Goal: Task Accomplishment & Management: Use online tool/utility

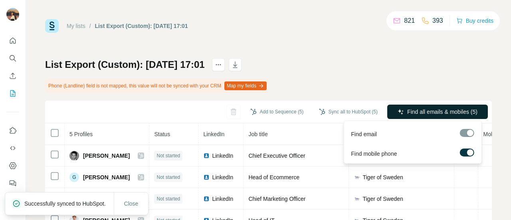
click at [418, 112] on span "Find all emails & mobiles (5)" at bounding box center [442, 112] width 70 height 8
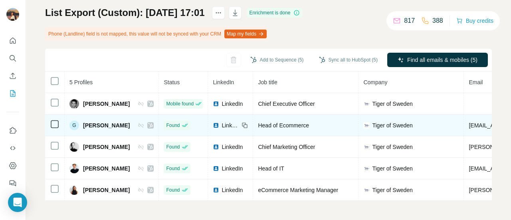
scroll to position [0, 106]
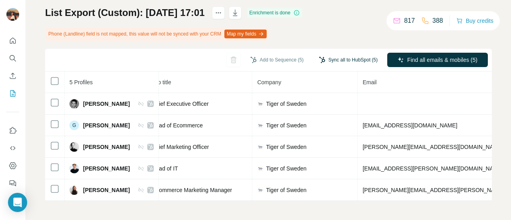
click at [332, 58] on button "Sync all to HubSpot (5)" at bounding box center [348, 60] width 70 height 12
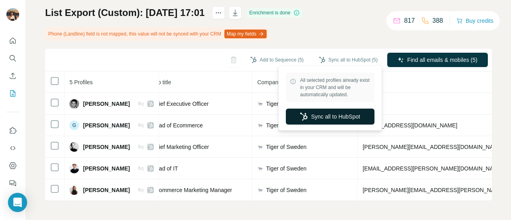
click at [315, 122] on button "Sync all to HubSpot" at bounding box center [330, 117] width 89 height 16
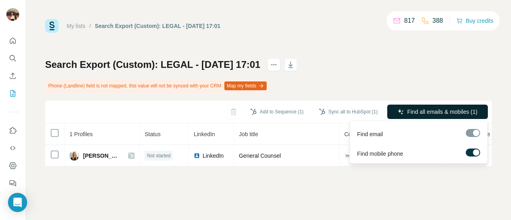
click at [430, 116] on button "Find all emails & mobiles (1)" at bounding box center [437, 112] width 101 height 14
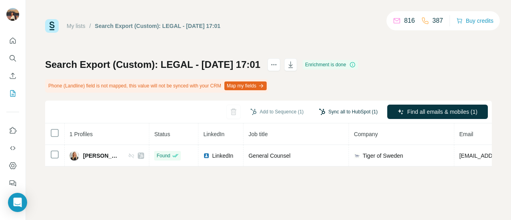
click at [354, 115] on button "Sync all to HubSpot (1)" at bounding box center [348, 112] width 70 height 12
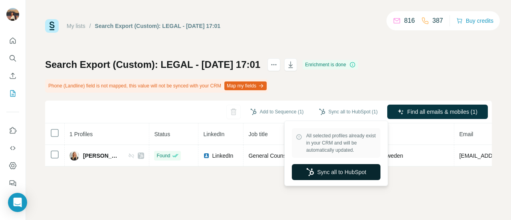
click at [322, 174] on button "Sync all to HubSpot" at bounding box center [336, 172] width 89 height 16
